Goal: Task Accomplishment & Management: Use online tool/utility

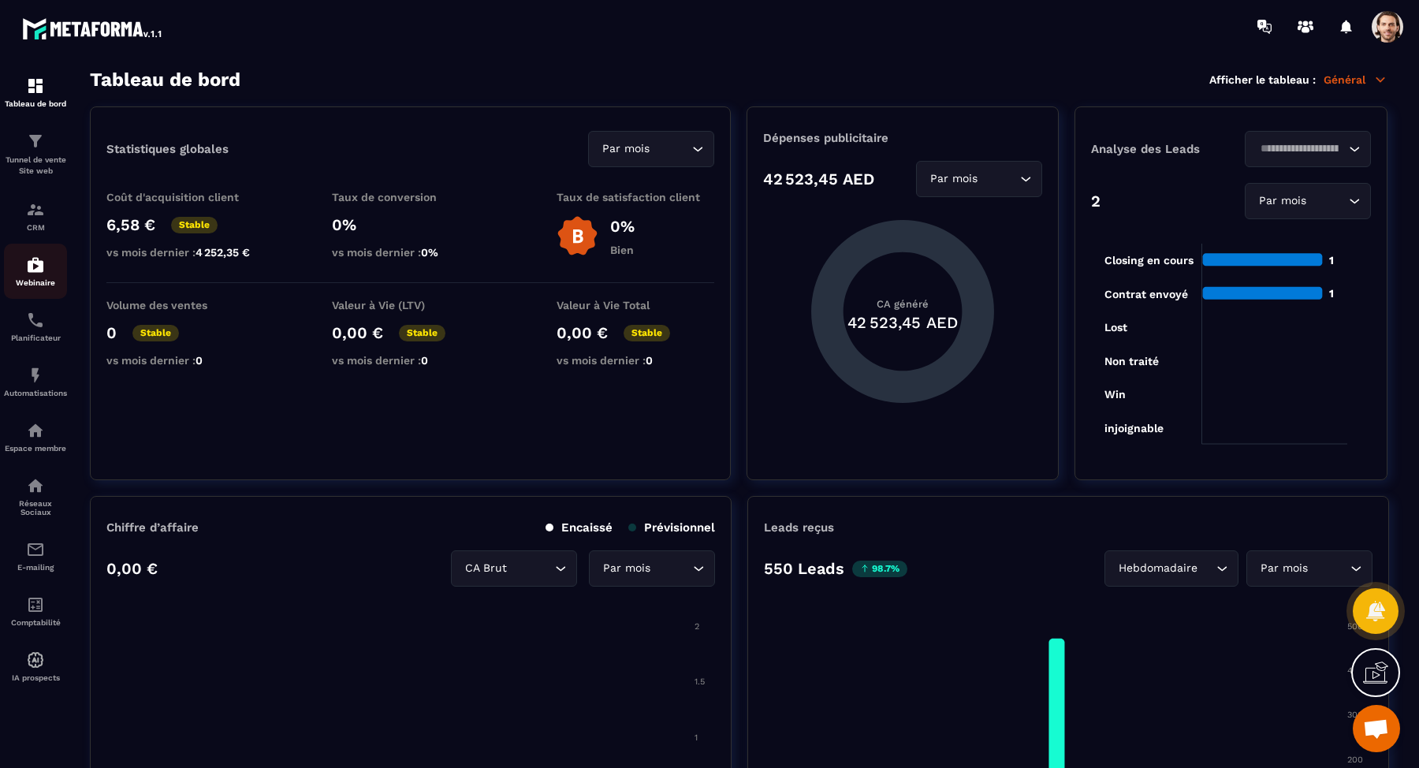
click at [41, 270] on img at bounding box center [35, 264] width 19 height 19
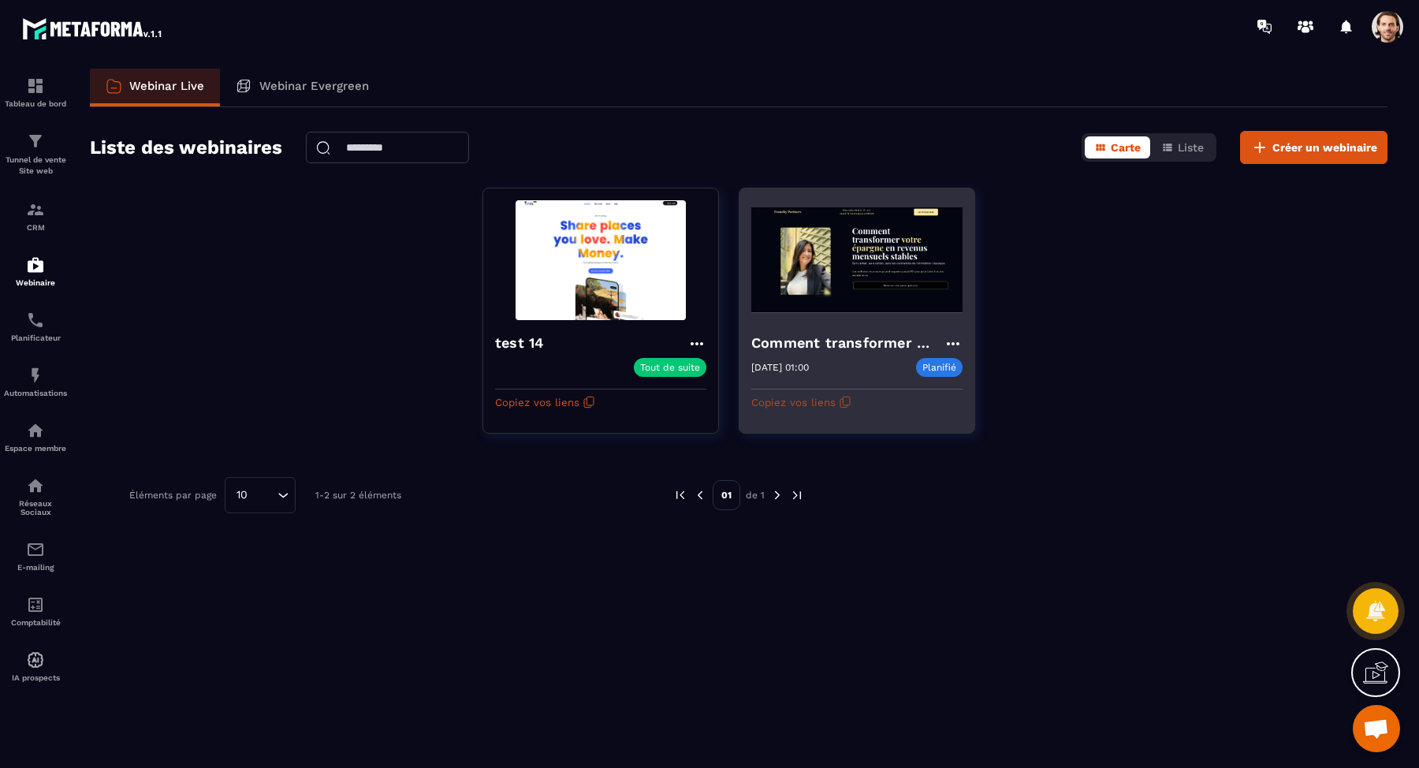
click at [827, 403] on button "Copiez vos liens" at bounding box center [801, 401] width 100 height 25
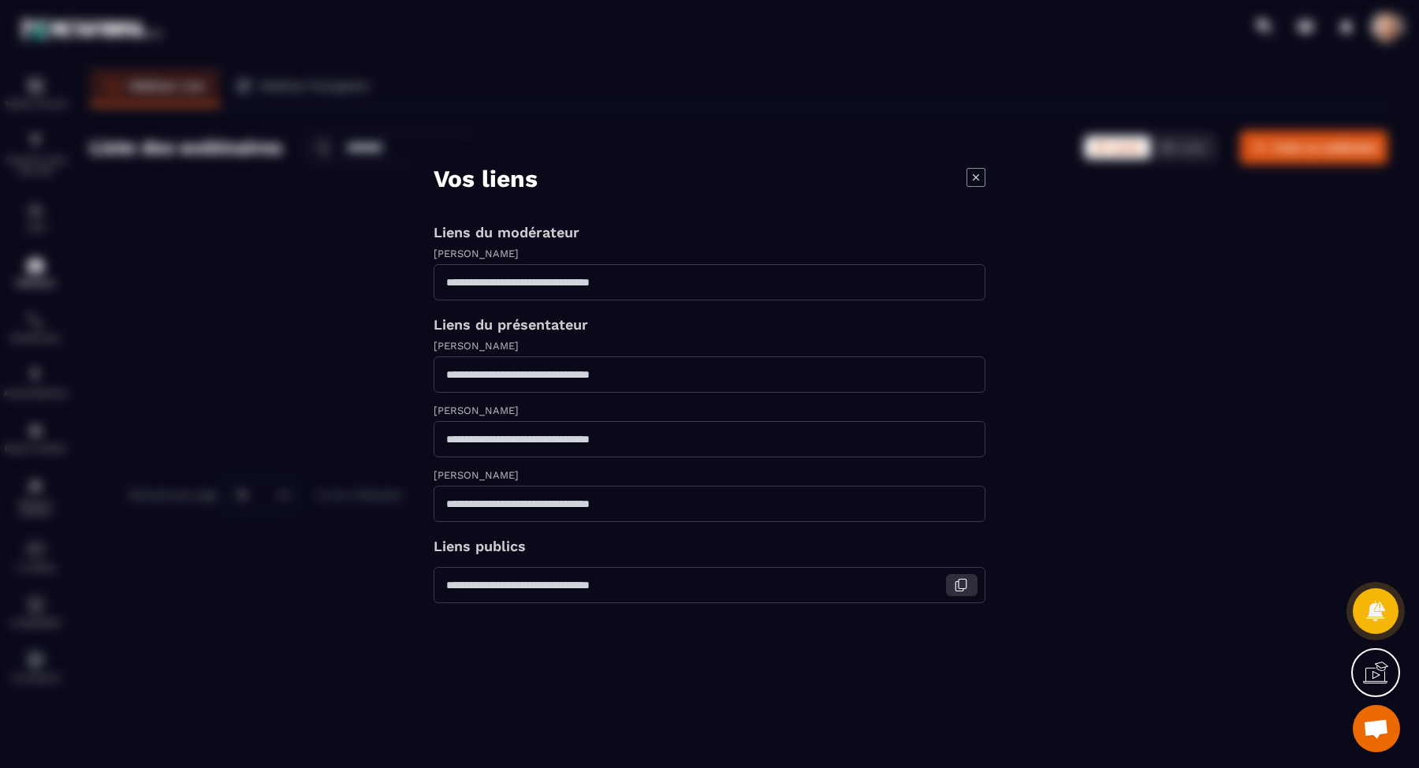
click at [962, 587] on icon "Modal window" at bounding box center [963, 584] width 8 height 9
click at [181, 218] on div "Modal window" at bounding box center [709, 384] width 1419 height 768
click at [978, 174] on icon "Modal window" at bounding box center [976, 177] width 19 height 19
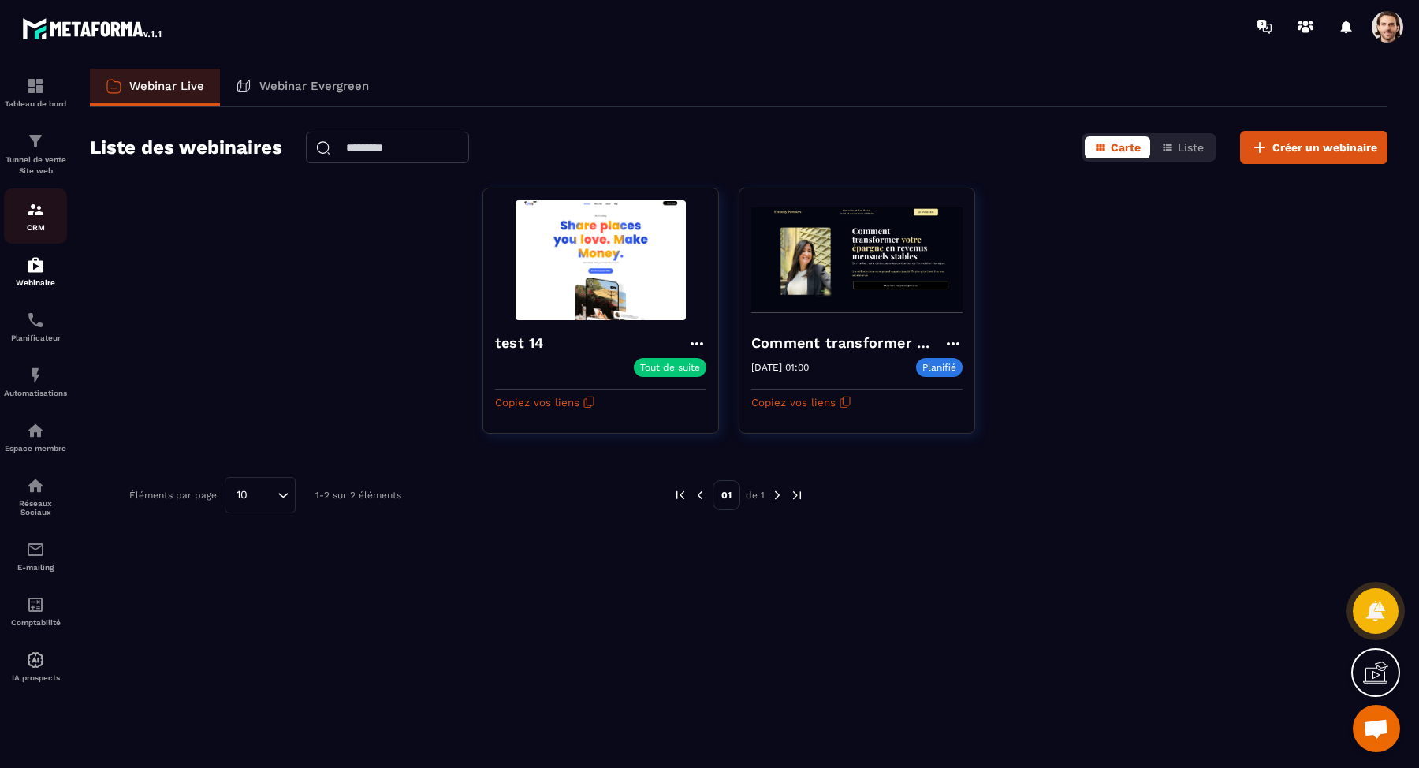
click at [36, 207] on img at bounding box center [35, 209] width 19 height 19
click at [1016, 376] on div "test 14 Tout de suite Copiez vos liens Comment transformer votre épargne en un …" at bounding box center [739, 321] width 1298 height 266
